Goal: Transaction & Acquisition: Subscribe to service/newsletter

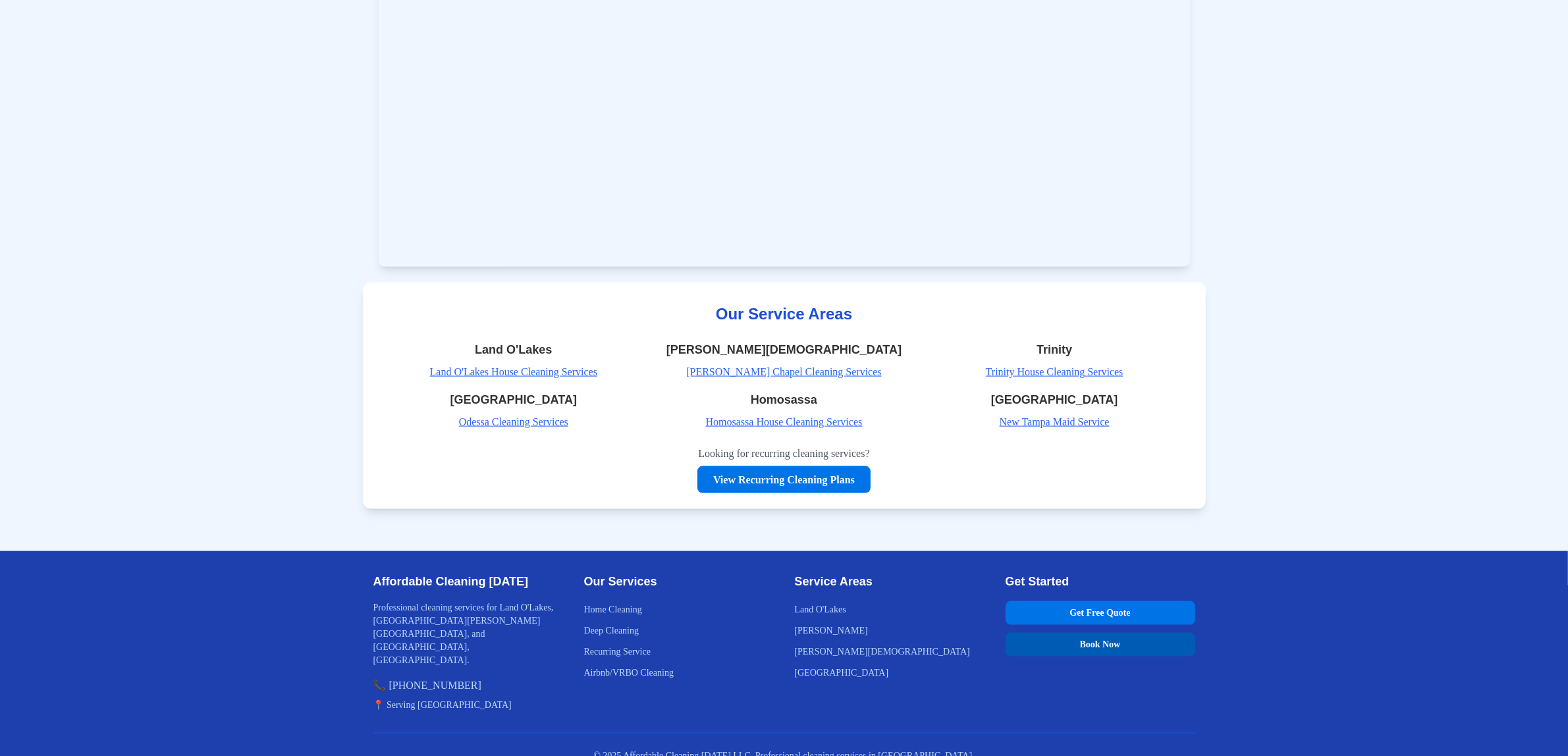
scroll to position [8239, 0]
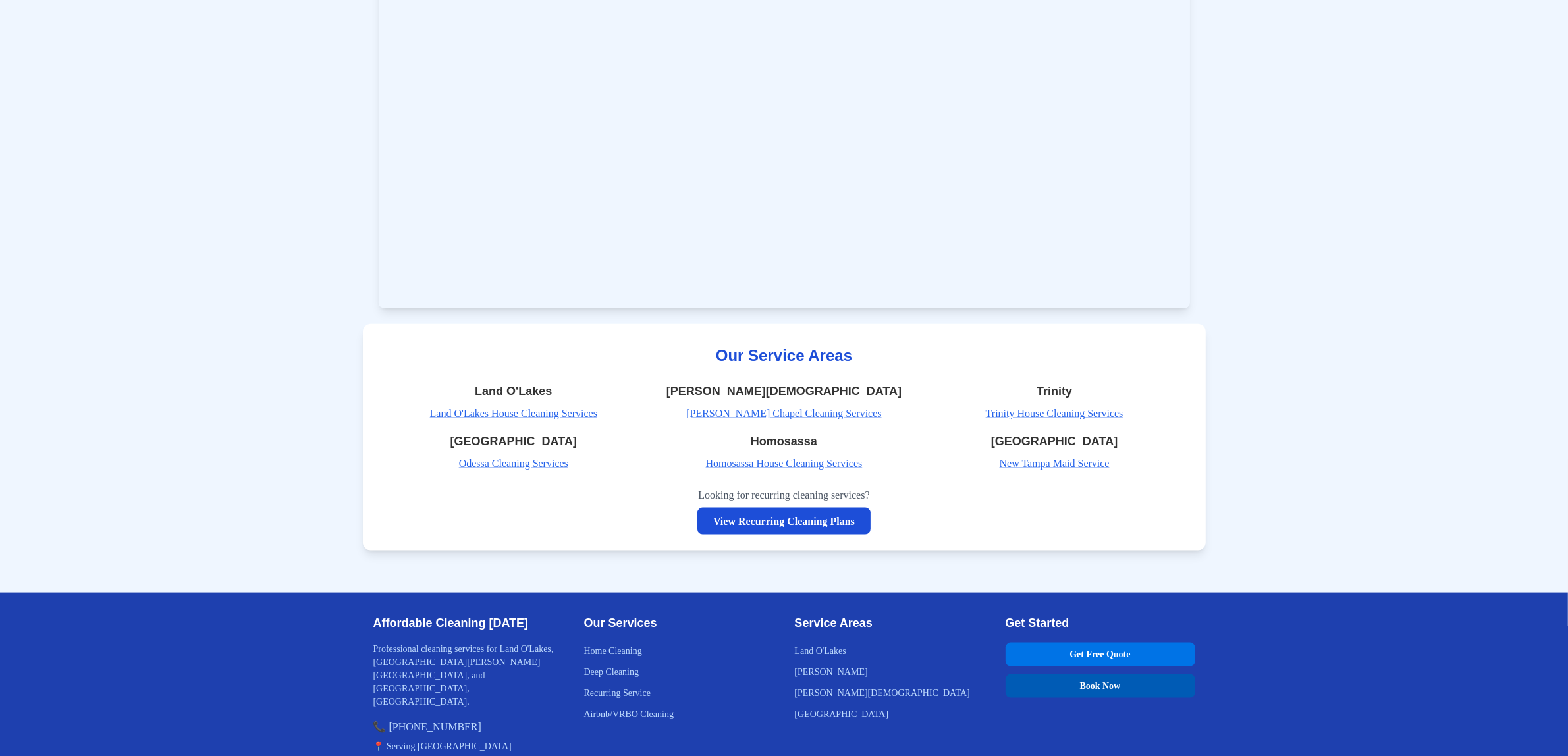
click at [807, 514] on link "View Recurring Cleaning Plans" at bounding box center [784, 521] width 173 height 27
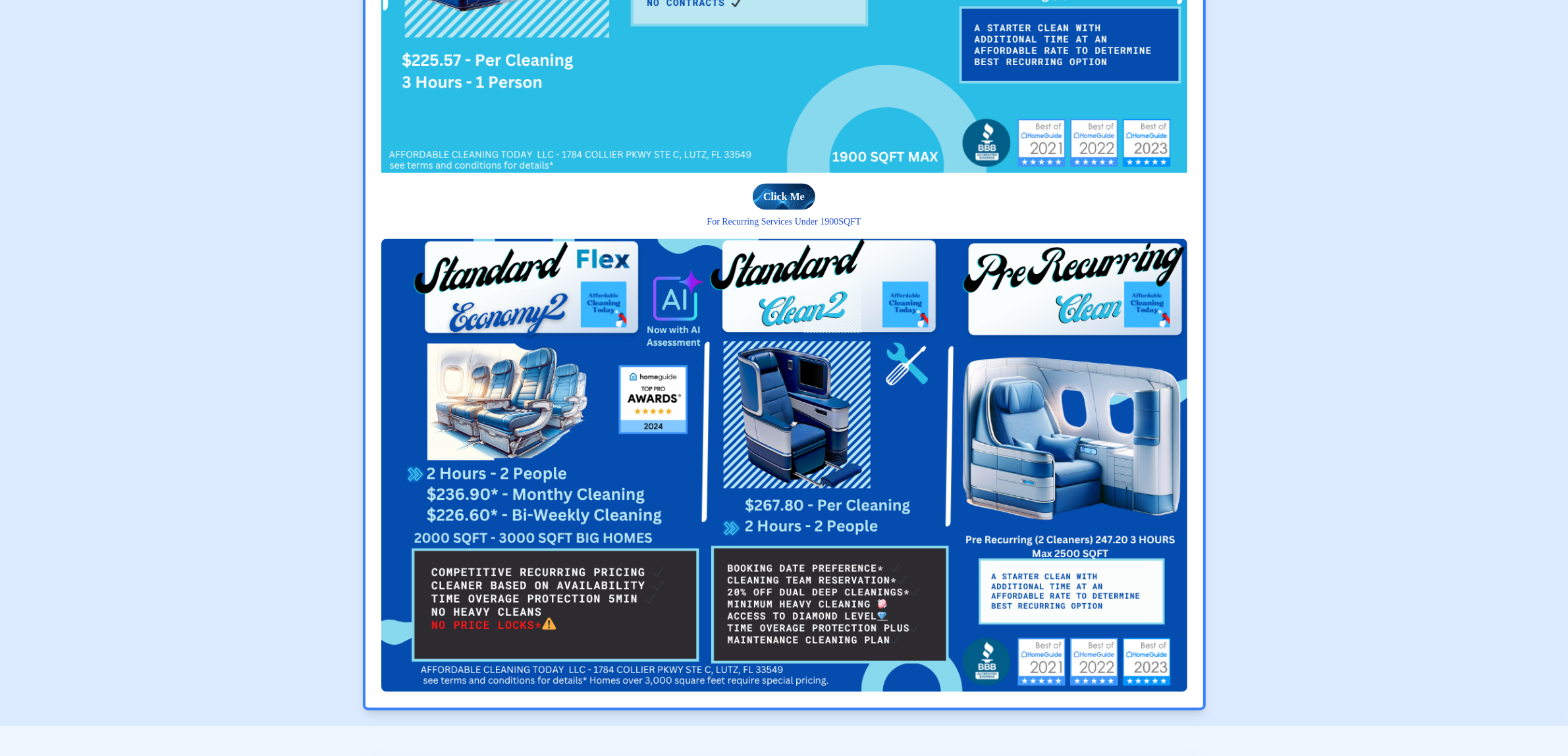
scroll to position [2881, 0]
